Goal: Task Accomplishment & Management: Use online tool/utility

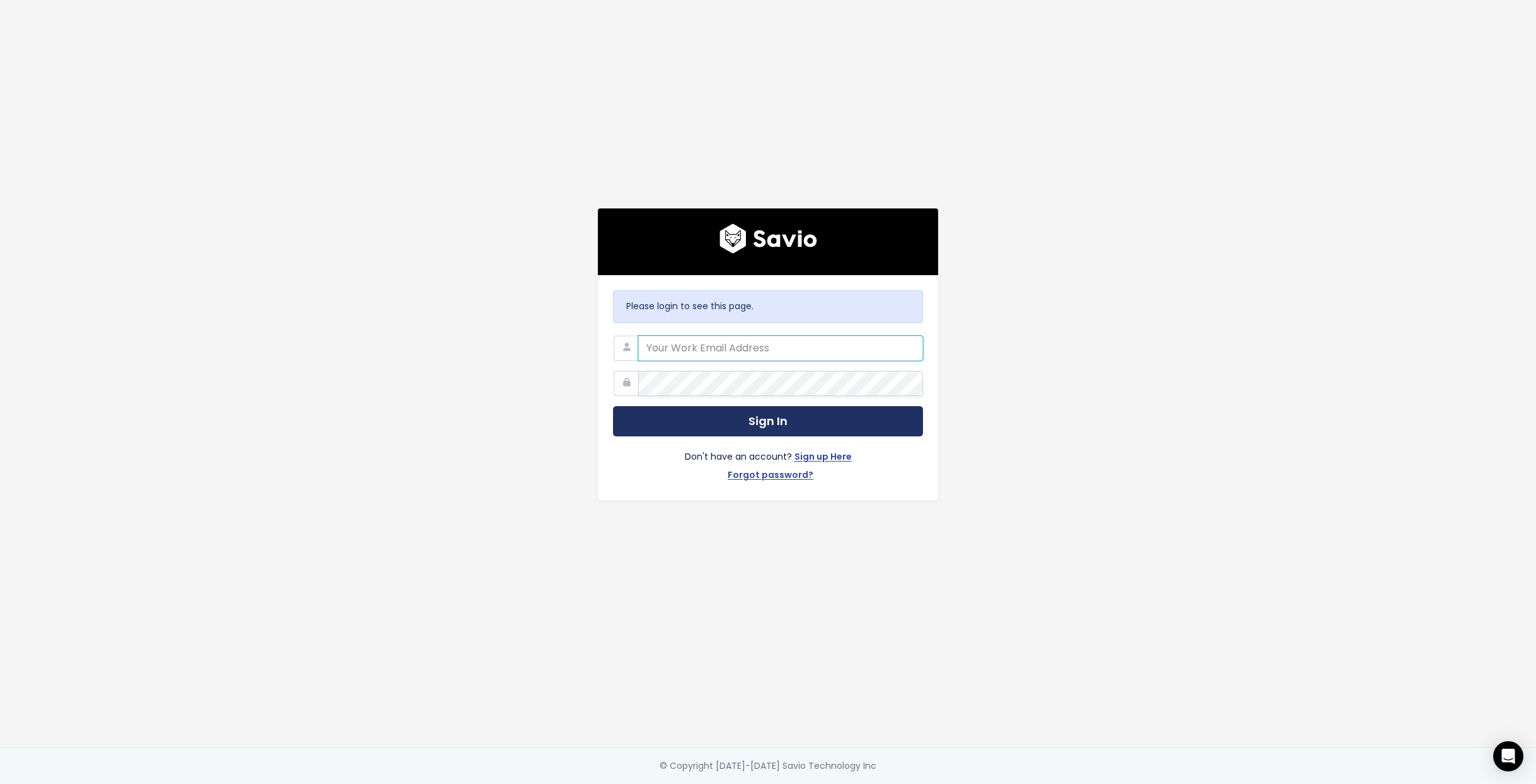
type input "maria@workable.com"
click at [747, 431] on button "Sign In" at bounding box center [768, 422] width 310 height 30
click at [747, 424] on button "Sign In" at bounding box center [768, 422] width 310 height 30
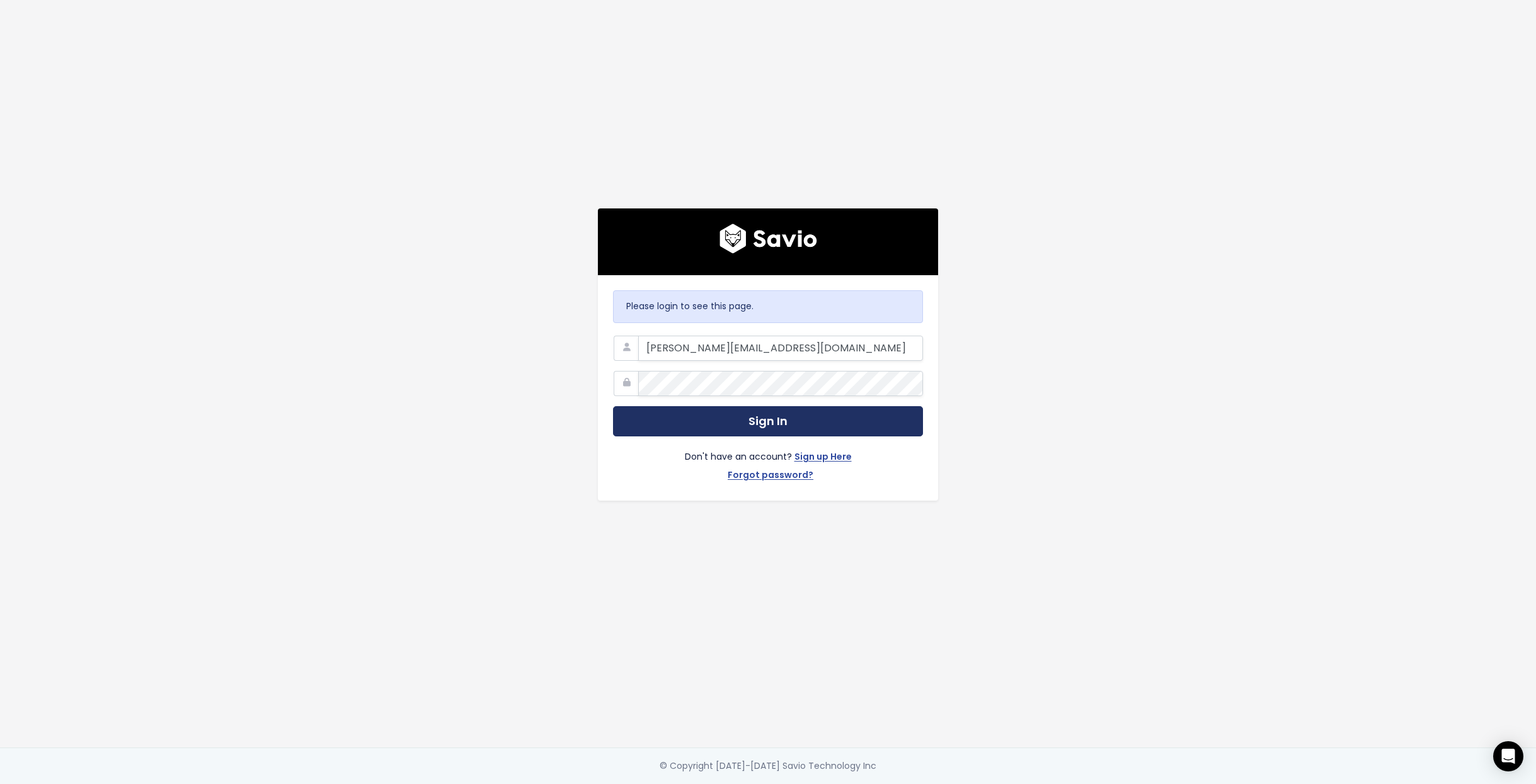
click at [747, 424] on button "Sign In" at bounding box center [768, 422] width 310 height 30
